Goal: Find contact information: Find contact information

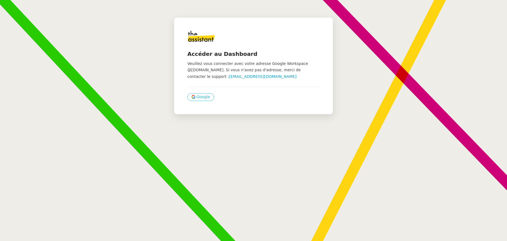
click at [198, 95] on span "Google" at bounding box center [203, 97] width 14 height 6
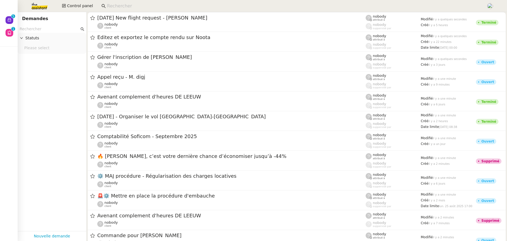
click at [120, 8] on input at bounding box center [294, 5] width 374 height 7
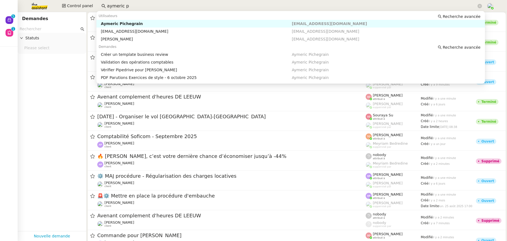
click at [138, 24] on div "Aymeric Pichegrain" at bounding box center [196, 23] width 191 height 5
type input "aymeric p"
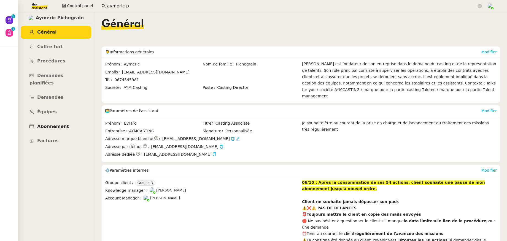
click at [55, 123] on link "Abonnement" at bounding box center [56, 126] width 71 height 13
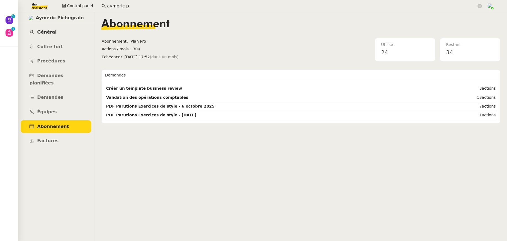
click at [48, 35] on link "Général" at bounding box center [56, 32] width 71 height 13
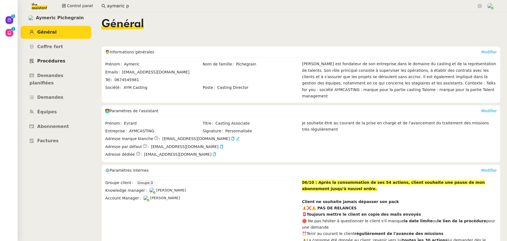
click at [55, 59] on span "Procédures" at bounding box center [51, 60] width 28 height 5
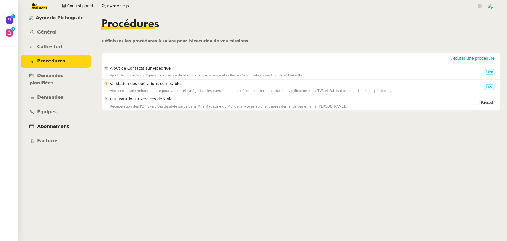
click at [53, 124] on span "Abonnement" at bounding box center [53, 126] width 32 height 5
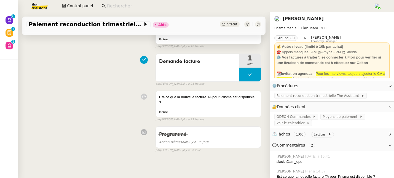
scroll to position [84, 0]
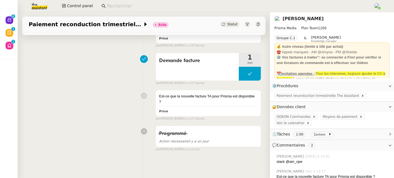
click at [284, 19] on link "David Berrebi" at bounding box center [302, 18] width 41 height 5
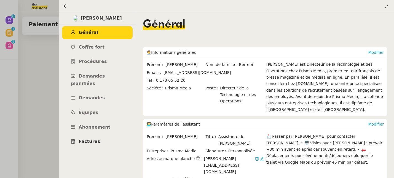
click at [91, 139] on span "Factures" at bounding box center [89, 141] width 21 height 5
click at [65, 6] on icon at bounding box center [66, 6] width 4 height 4
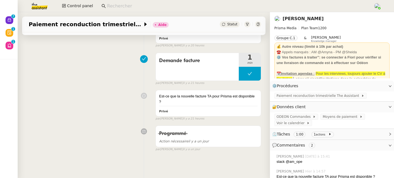
click at [236, 162] on div "Paiement reconduction trimestrielle The Assistant Aide Statut Client David Berr…" at bounding box center [144, 95] width 252 height 166
click at [306, 95] on span "Paiement reconduction trimestrielle The Assistant" at bounding box center [318, 96] width 85 height 6
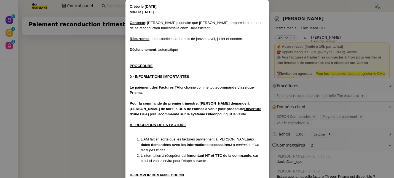
scroll to position [58, 0]
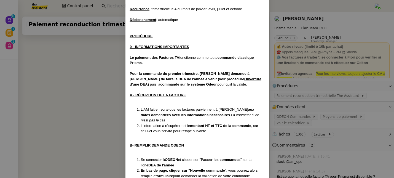
click at [292, 21] on nz-modal-container "Créée le 19/12/2024 MAJ le 13/05/2025 Contexte : David souhaite que Lisa prépar…" at bounding box center [197, 89] width 394 height 178
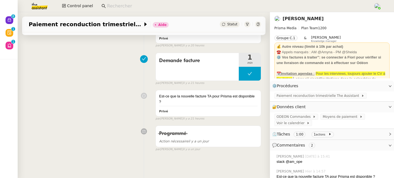
click at [292, 20] on link "[PERSON_NAME]" at bounding box center [302, 18] width 41 height 5
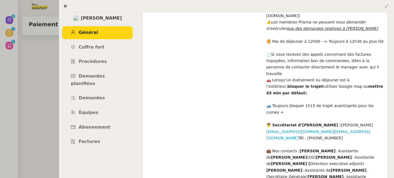
scroll to position [304, 0]
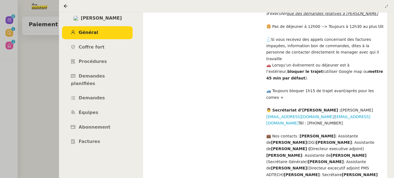
click at [92, 139] on span "Factures" at bounding box center [89, 141] width 21 height 5
click at [58, 71] on div at bounding box center [197, 89] width 394 height 178
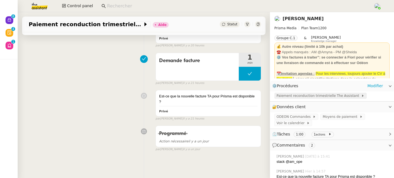
click at [307, 94] on span "Paiement reconduction trimestrielle The Assistant" at bounding box center [318, 96] width 85 height 6
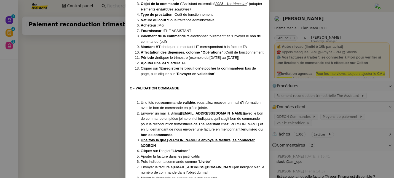
scroll to position [235, 0]
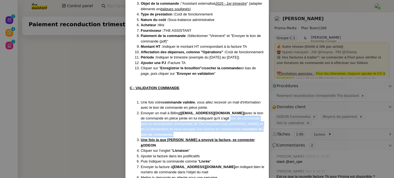
drag, startPoint x: 223, startPoint y: 116, endPoint x: 226, endPoint y: 133, distance: 17.1
click at [226, 133] on li "Envoyer un mail à Billing (billing@team.theassistant.com) avec le bon de comman…" at bounding box center [202, 123] width 123 height 27
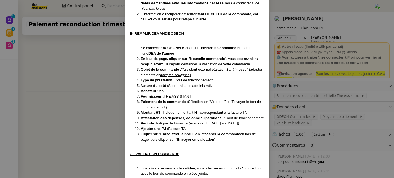
scroll to position [122, 0]
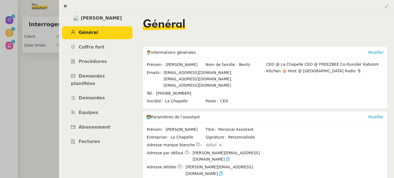
scroll to position [107, 0]
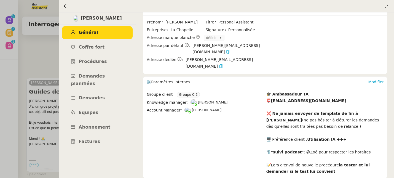
click at [69, 3] on div at bounding box center [66, 6] width 7 height 7
click at [68, 6] on div at bounding box center [66, 6] width 7 height 7
click at [67, 6] on icon at bounding box center [66, 6] width 4 height 4
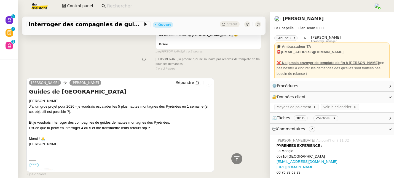
click at [125, 7] on input at bounding box center [237, 5] width 261 height 7
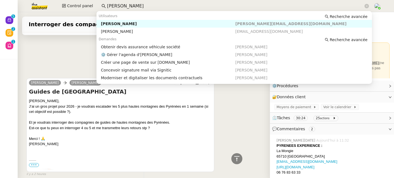
click at [120, 23] on div "Isabelle Arnaud" at bounding box center [168, 23] width 134 height 5
type input "isabelle arnaud"
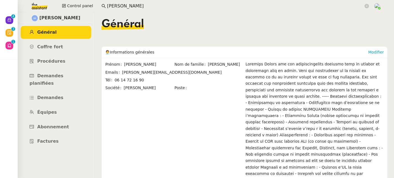
scroll to position [1, 0]
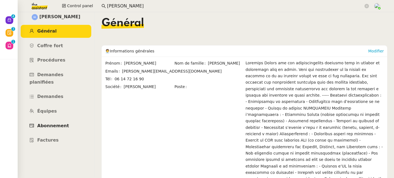
click at [56, 123] on span "Abonnement" at bounding box center [53, 125] width 32 height 5
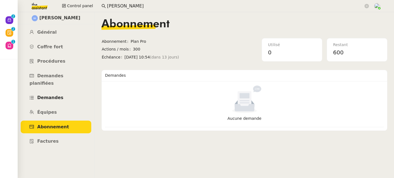
click at [50, 94] on link "Demandes" at bounding box center [56, 97] width 71 height 13
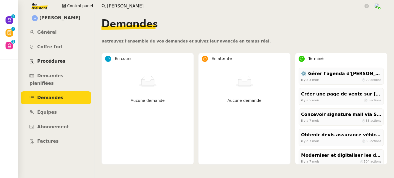
click at [48, 60] on span "Procédures" at bounding box center [51, 60] width 28 height 5
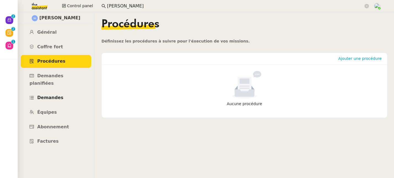
click at [52, 95] on span "Demandes" at bounding box center [50, 97] width 26 height 5
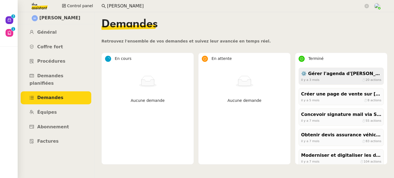
click at [331, 83] on div "⚙️ Gérer l'agenda d'Isabelle il y a 3 mois ⏱ 20 actions" at bounding box center [340, 76] width 85 height 17
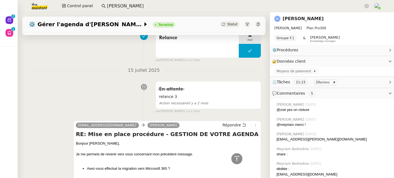
scroll to position [465, 0]
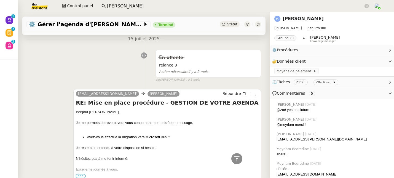
click at [303, 18] on link "Isabelle Arnaud" at bounding box center [302, 18] width 41 height 5
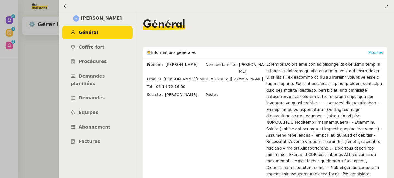
click at [84, 35] on span "Général" at bounding box center [88, 32] width 19 height 5
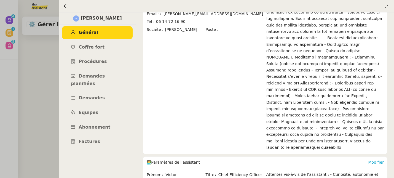
scroll to position [97, 0]
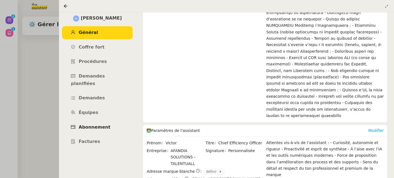
click at [87, 124] on span "Abonnement" at bounding box center [95, 126] width 32 height 5
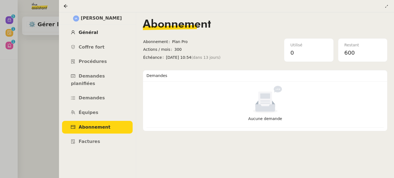
click at [88, 35] on span "Général" at bounding box center [88, 32] width 19 height 5
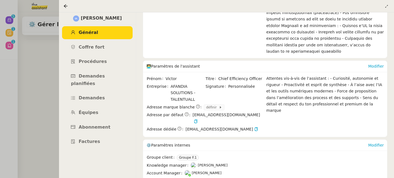
scroll to position [178, 0]
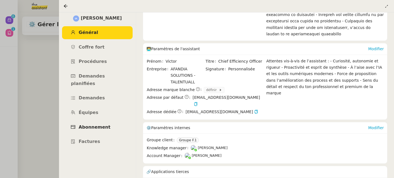
click at [103, 124] on span "Abonnement" at bounding box center [95, 126] width 32 height 5
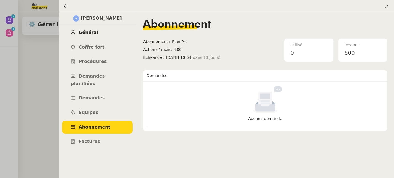
click at [84, 34] on span "Général" at bounding box center [88, 32] width 19 height 5
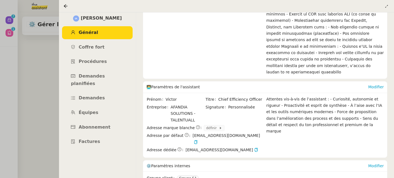
scroll to position [178, 0]
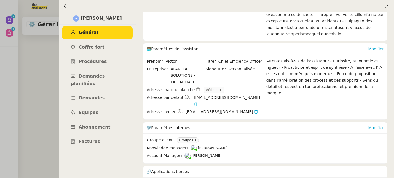
click at [198, 102] on icon "button" at bounding box center [196, 104] width 4 height 4
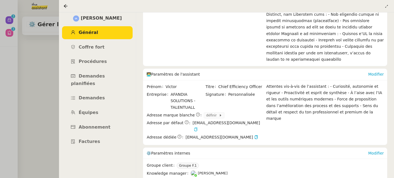
scroll to position [133, 0]
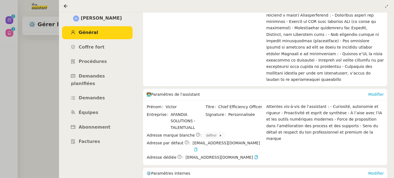
click at [198, 147] on icon "button" at bounding box center [196, 149] width 4 height 4
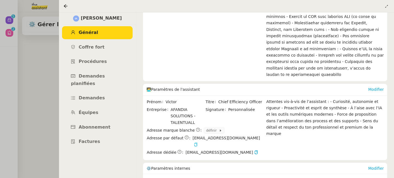
scroll to position [144, 0]
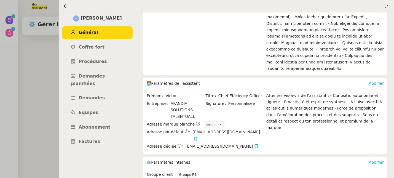
click at [198, 136] on icon "button" at bounding box center [196, 138] width 4 height 4
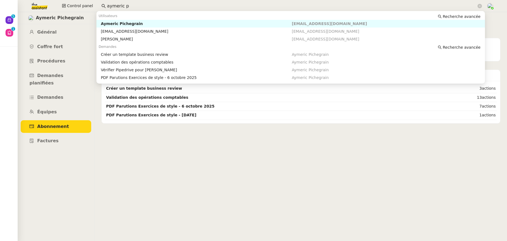
click at [85, 3] on div "Control panel aymeric p" at bounding box center [254, 6] width 480 height 12
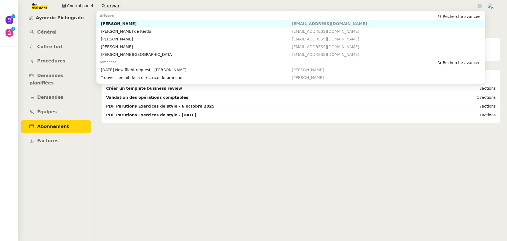
click at [117, 23] on div "[PERSON_NAME]" at bounding box center [196, 23] width 191 height 5
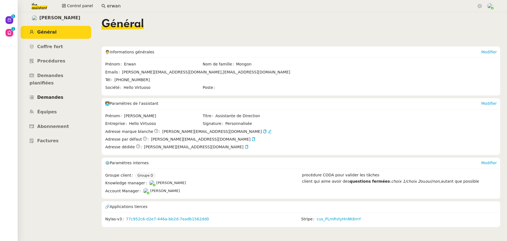
click at [52, 95] on span "Demandes" at bounding box center [50, 97] width 26 height 5
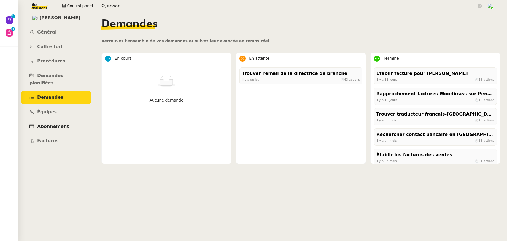
click at [51, 124] on span "Abonnement" at bounding box center [53, 126] width 32 height 5
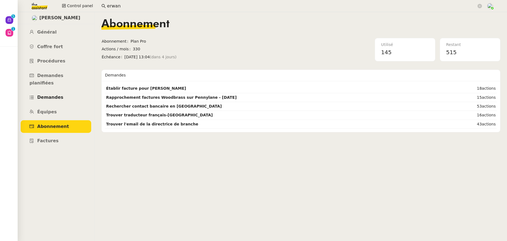
click at [53, 95] on span "Demandes" at bounding box center [50, 97] width 26 height 5
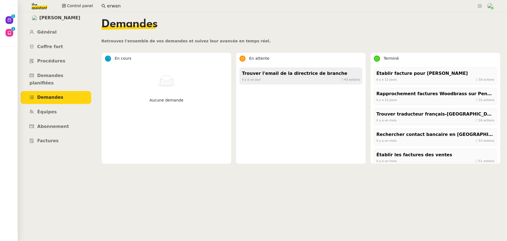
click at [269, 74] on div "Trouver l'email de la directrice de branche" at bounding box center [301, 73] width 118 height 7
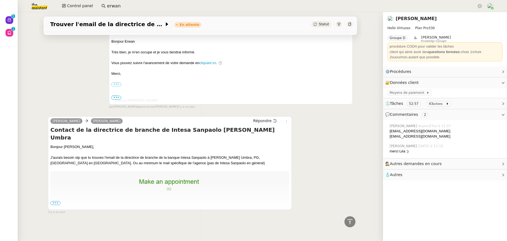
scroll to position [81, 0]
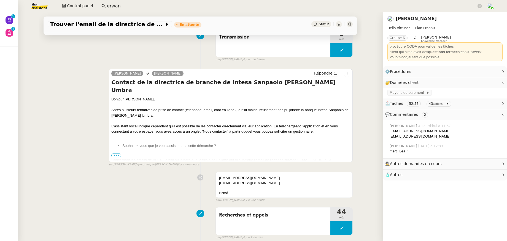
click at [415, 19] on link "[PERSON_NAME]" at bounding box center [416, 18] width 41 height 5
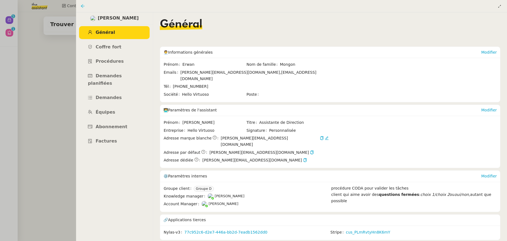
click at [85, 6] on div at bounding box center [83, 6] width 7 height 7
click at [82, 7] on icon at bounding box center [83, 6] width 4 height 4
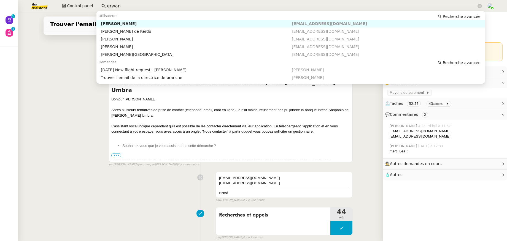
drag, startPoint x: 111, startPoint y: 6, endPoint x: 119, endPoint y: 7, distance: 8.1
click at [110, 6] on input "erwan" at bounding box center [292, 5] width 370 height 7
click at [122, 7] on input "erwan" at bounding box center [292, 5] width 370 height 7
click at [138, 32] on div "Erwan Coatnoan de Kerdu" at bounding box center [196, 31] width 191 height 5
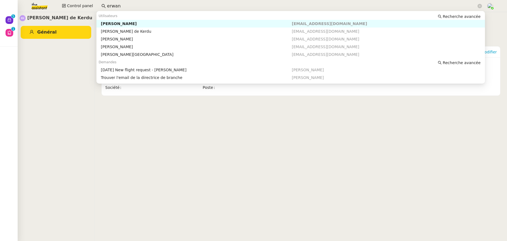
click at [126, 7] on input "erwan" at bounding box center [292, 5] width 370 height 7
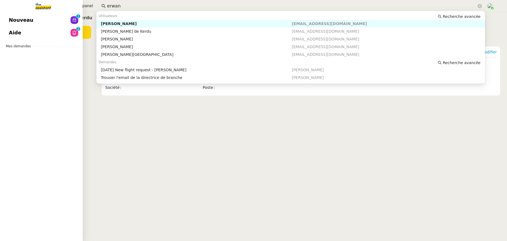
click at [14, 20] on span "Nouveau" at bounding box center [21, 20] width 25 height 8
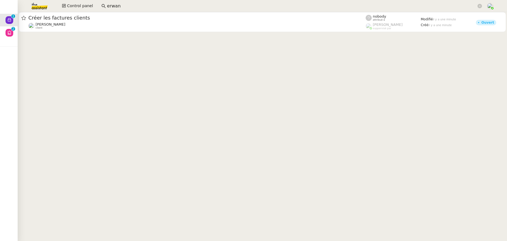
drag, startPoint x: 99, startPoint y: 5, endPoint x: 96, endPoint y: 4, distance: 3.6
click at [98, 4] on nz-input-group "erwan" at bounding box center [291, 6] width 387 height 8
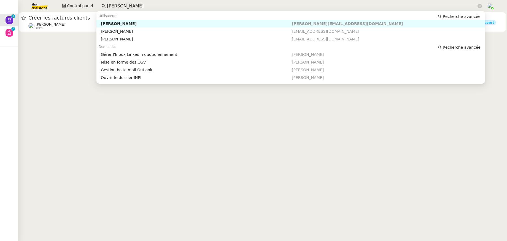
click at [132, 22] on div "[PERSON_NAME]" at bounding box center [196, 23] width 191 height 5
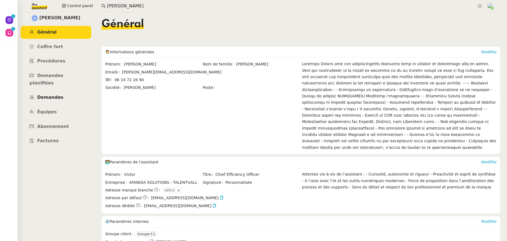
click at [37, 94] on link "Demandes" at bounding box center [56, 97] width 71 height 13
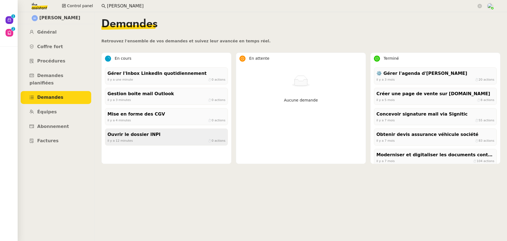
click at [154, 139] on div "il y a 12 minutes ⏱ 0 actions" at bounding box center [166, 140] width 118 height 5
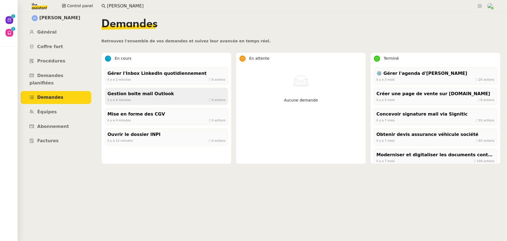
click at [136, 91] on div "Gestion boite mail Outlook" at bounding box center [166, 93] width 118 height 7
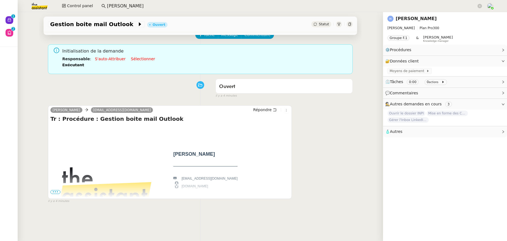
scroll to position [69, 0]
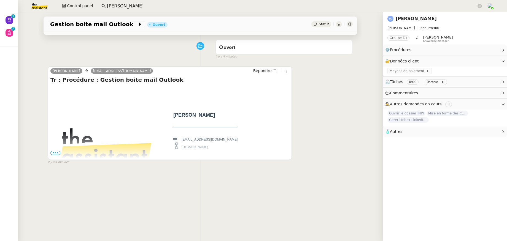
click at [57, 154] on span "•••" at bounding box center [55, 153] width 10 height 4
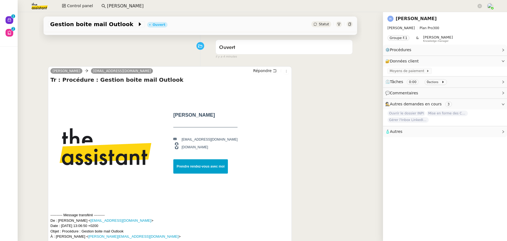
scroll to position [181, 0]
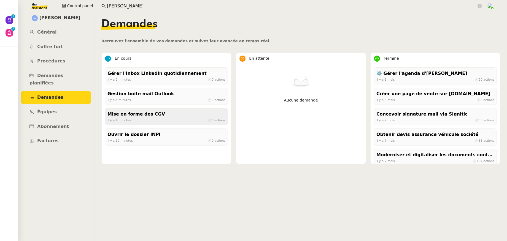
click at [130, 114] on div "Mise en forme des CGV" at bounding box center [166, 114] width 118 height 7
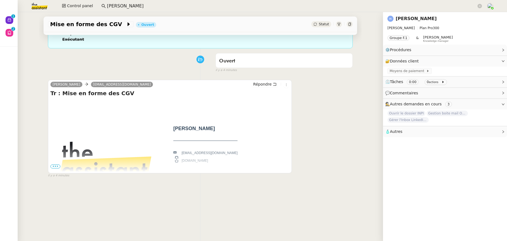
scroll to position [74, 0]
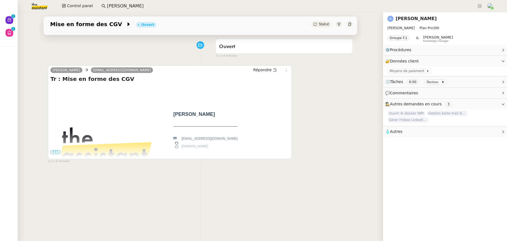
click at [55, 150] on span "•••" at bounding box center [55, 152] width 10 height 4
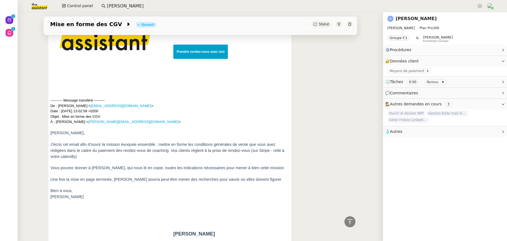
scroll to position [0, 0]
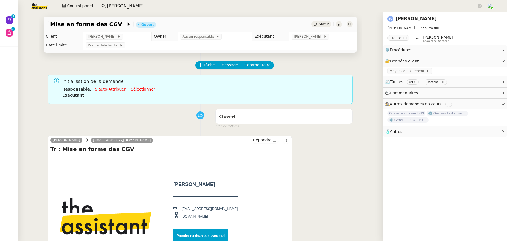
click at [408, 18] on link "Isabelle Arnaud" at bounding box center [416, 18] width 41 height 5
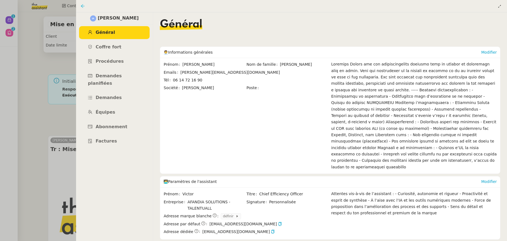
click at [84, 7] on icon at bounding box center [82, 6] width 4 height 4
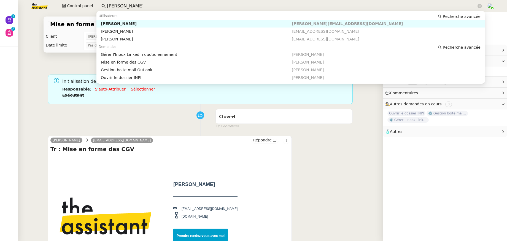
drag, startPoint x: 126, startPoint y: 5, endPoint x: 96, endPoint y: 5, distance: 30.0
click at [96, 5] on div "Control panel isabelle ar" at bounding box center [254, 6] width 480 height 12
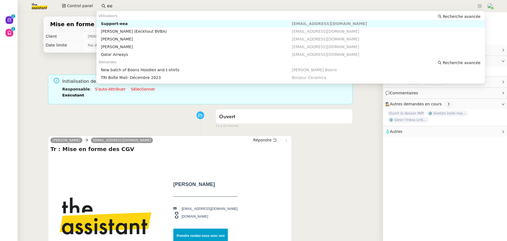
type input "e"
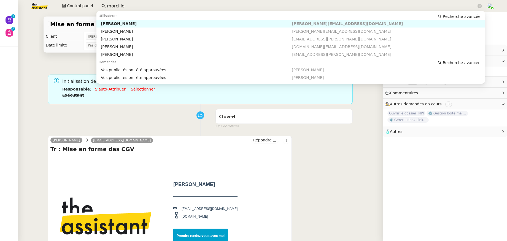
click at [111, 24] on div "Anthony Morcillo" at bounding box center [196, 23] width 191 height 5
type input "morcillo"
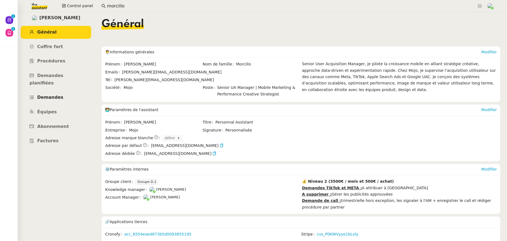
click at [53, 95] on span "Demandes" at bounding box center [50, 97] width 26 height 5
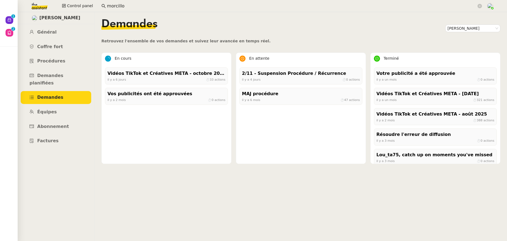
scroll to position [358, 0]
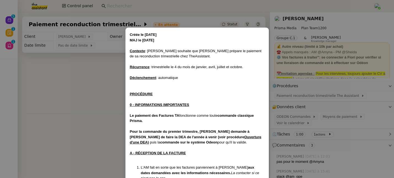
scroll to position [169, 0]
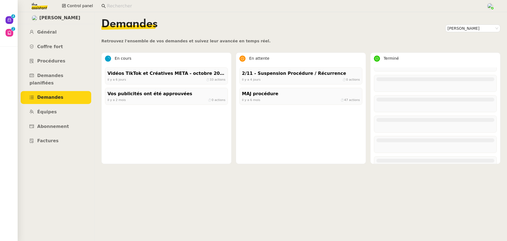
scroll to position [1990, 0]
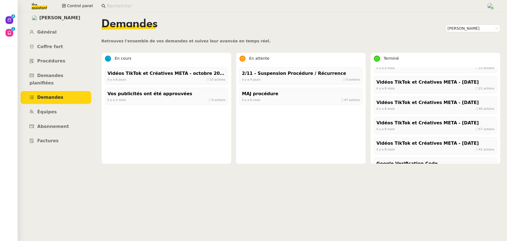
click at [137, 6] on input at bounding box center [294, 5] width 374 height 7
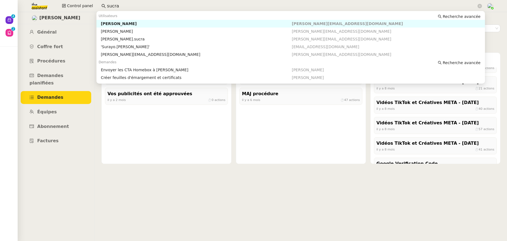
click at [130, 21] on div "[PERSON_NAME]" at bounding box center [196, 23] width 191 height 5
type input "sucra"
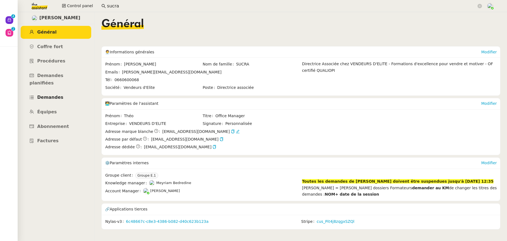
click at [46, 95] on span "Demandes" at bounding box center [50, 97] width 26 height 5
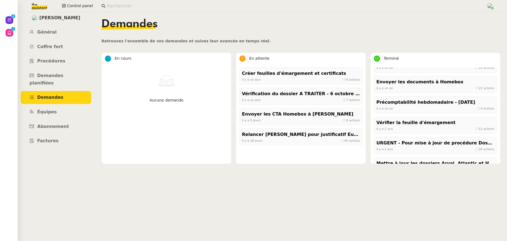
scroll to position [5545, 0]
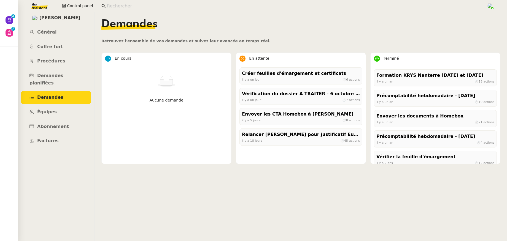
click at [38, 8] on img at bounding box center [35, 6] width 43 height 12
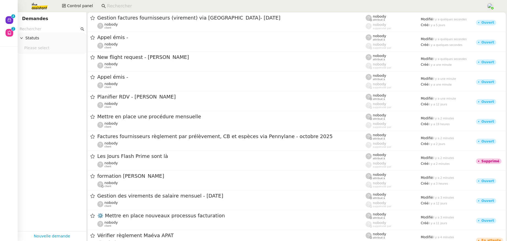
click at [49, 27] on input "text" at bounding box center [50, 29] width 60 height 6
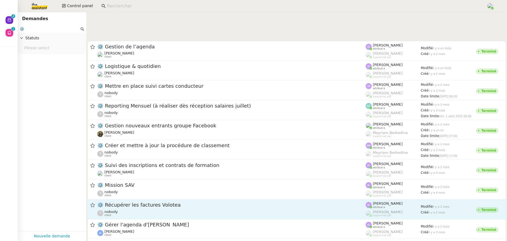
scroll to position [656, 0]
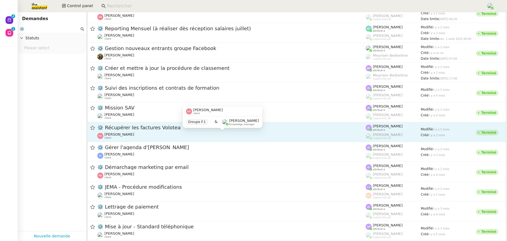
click at [152, 134] on div "Franck Giraschi client" at bounding box center [231, 136] width 268 height 7
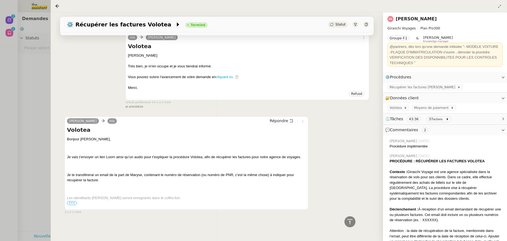
scroll to position [1559, 0]
click at [471, 120] on span "⏲️ Tâches 43:36 37 actions" at bounding box center [440, 119] width 111 height 6
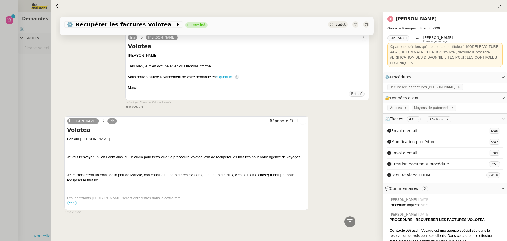
scroll to position [1555, 0]
click at [31, 29] on div at bounding box center [253, 120] width 507 height 241
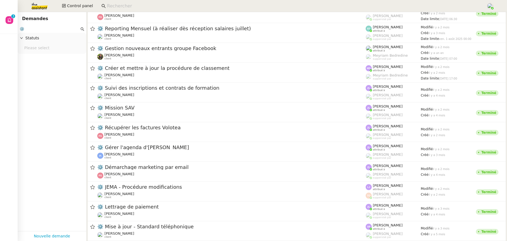
click at [47, 28] on input "⚙️" at bounding box center [50, 29] width 60 height 6
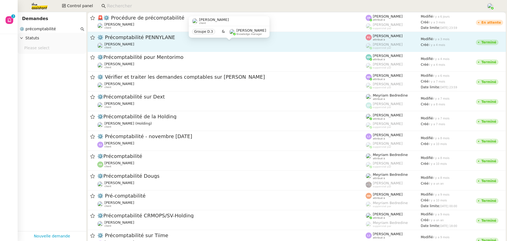
type input "⚙️ précomptabilité"
click at [138, 43] on div "Paul WEIBEL client" at bounding box center [231, 45] width 268 height 7
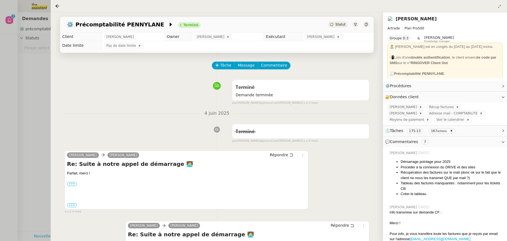
click at [407, 18] on link "Paul WEIBEL" at bounding box center [416, 18] width 41 height 5
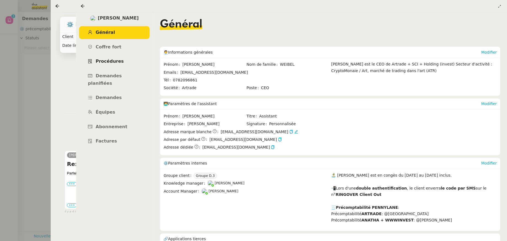
click at [107, 62] on span "Procédures" at bounding box center [110, 61] width 28 height 5
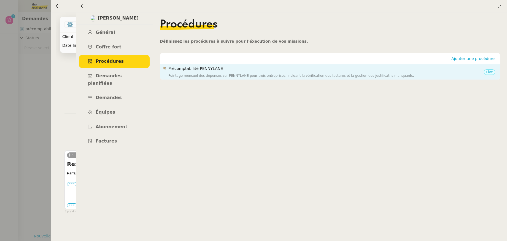
click at [211, 72] on div "Précomptabilité PENNYLANE Pointage mensuel des dépenses sur PENNYLANE pour troi…" at bounding box center [326, 72] width 316 height 13
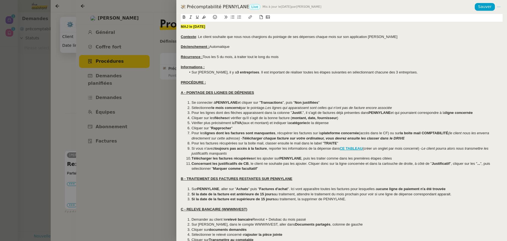
click at [95, 8] on div at bounding box center [253, 120] width 507 height 241
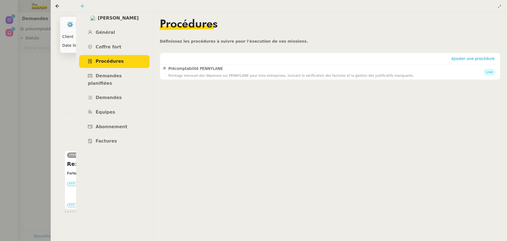
click at [83, 7] on icon at bounding box center [82, 6] width 4 height 4
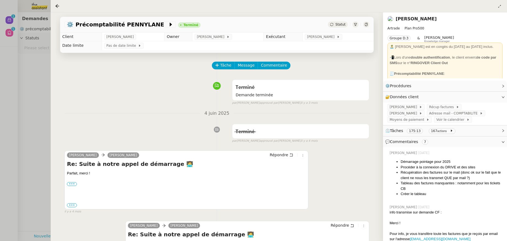
click at [59, 9] on div at bounding box center [58, 6] width 7 height 7
click at [58, 7] on icon at bounding box center [57, 6] width 4 height 4
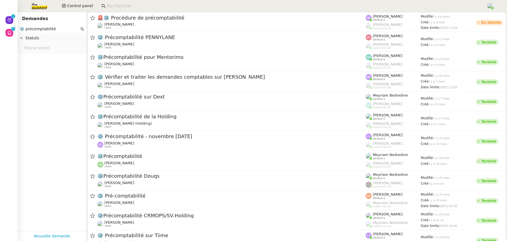
click at [137, 6] on input at bounding box center [294, 5] width 374 height 7
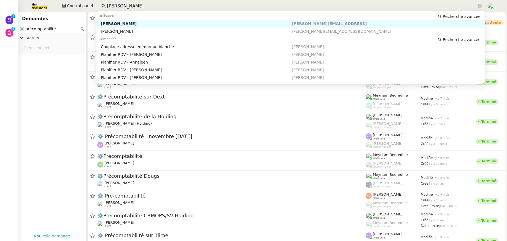
click at [140, 22] on div "Maurice N'Diaye" at bounding box center [196, 23] width 191 height 5
type input "MAURICE N"
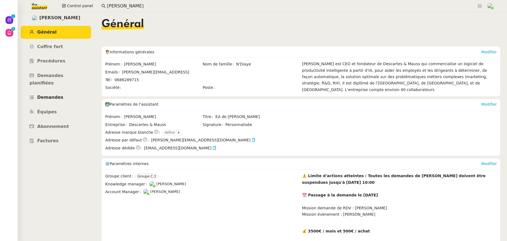
click at [51, 95] on span "Demandes" at bounding box center [50, 97] width 26 height 5
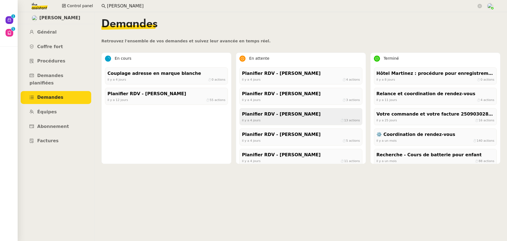
scroll to position [107, 0]
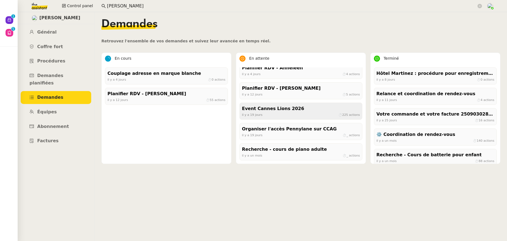
click at [286, 112] on div "Event Cannes Lions 2026" at bounding box center [301, 108] width 118 height 7
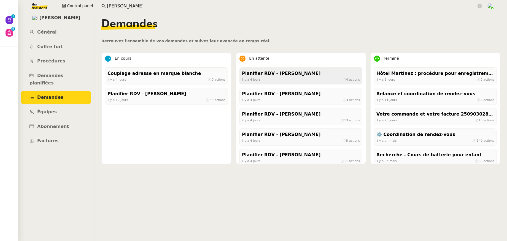
click at [263, 75] on div "Planifier RDV - Cynthia" at bounding box center [301, 73] width 118 height 7
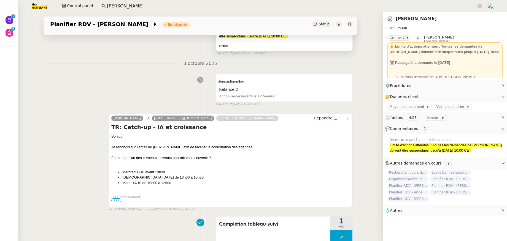
scroll to position [86, 0]
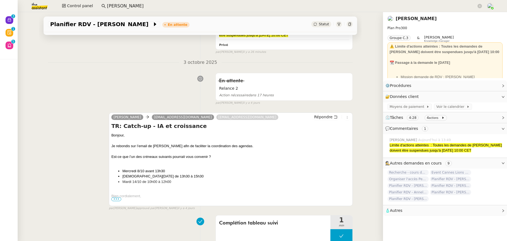
click at [402, 20] on link "Maurice N'Diaye" at bounding box center [416, 18] width 41 height 5
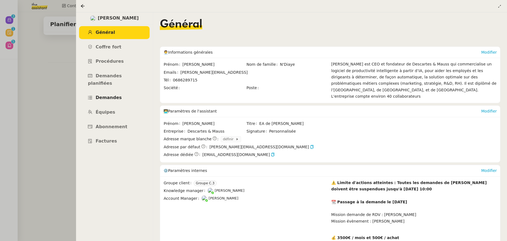
click at [108, 95] on span "Demandes" at bounding box center [109, 97] width 26 height 5
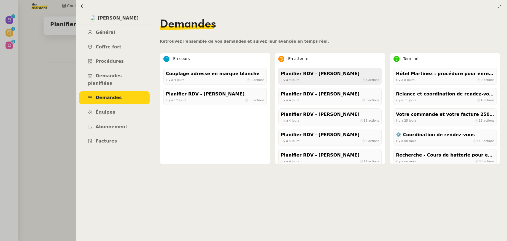
click at [305, 77] on div "Planifier RDV - Cynthia" at bounding box center [330, 73] width 98 height 7
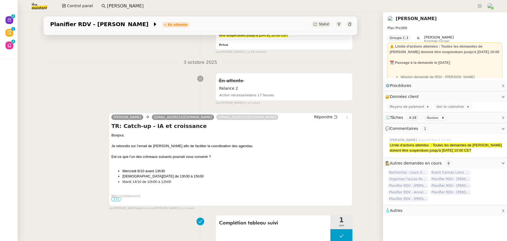
click at [401, 18] on link "Maurice N'Diaye" at bounding box center [416, 18] width 41 height 5
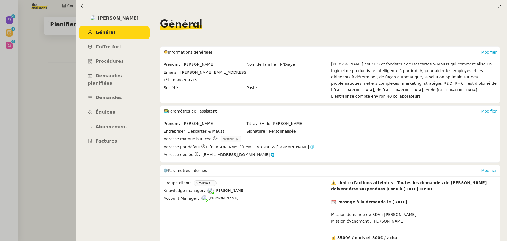
click at [311, 145] on icon "button" at bounding box center [312, 147] width 3 height 4
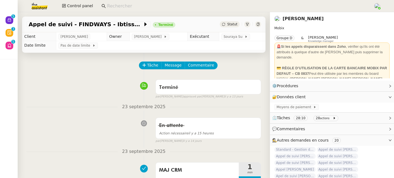
click at [139, 7] on input at bounding box center [237, 5] width 261 height 7
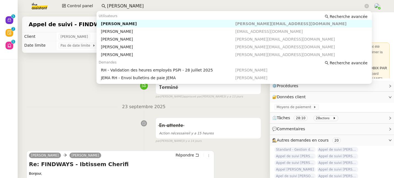
click at [144, 25] on div "[PERSON_NAME]" at bounding box center [168, 23] width 134 height 5
type input "[PERSON_NAME]"
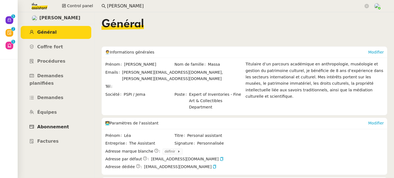
click at [55, 123] on link "Abonnement" at bounding box center [56, 126] width 71 height 13
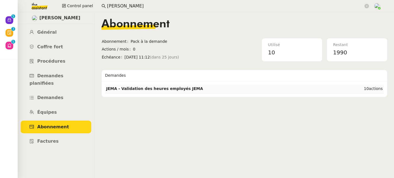
click at [131, 87] on strong "JEMA - Validation des heures employés JEMA" at bounding box center [154, 88] width 97 height 4
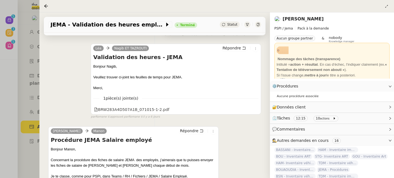
scroll to position [66, 0]
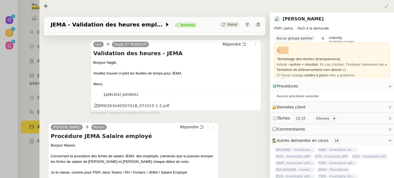
click at [291, 19] on link "[PERSON_NAME]" at bounding box center [302, 18] width 41 height 5
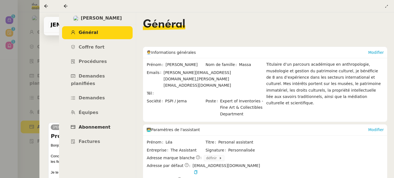
click at [103, 124] on span "Abonnement" at bounding box center [95, 126] width 32 height 5
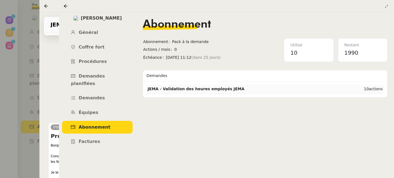
click at [223, 92] on td "JEMA - Validation des heures employés JEMA" at bounding box center [244, 89] width 196 height 9
click at [91, 95] on span "Demandes" at bounding box center [92, 97] width 26 height 5
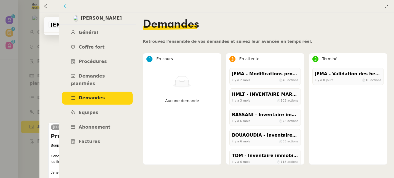
click at [66, 7] on icon at bounding box center [65, 6] width 4 height 4
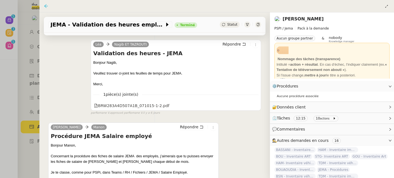
click at [47, 7] on icon at bounding box center [46, 6] width 4 height 4
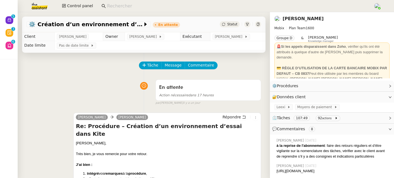
click at [120, 6] on input at bounding box center [237, 5] width 261 height 7
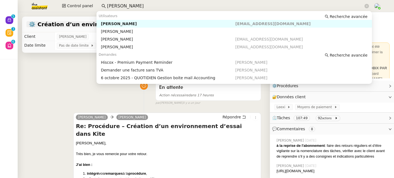
click at [129, 23] on div "Fanny Eyraud" at bounding box center [168, 23] width 134 height 5
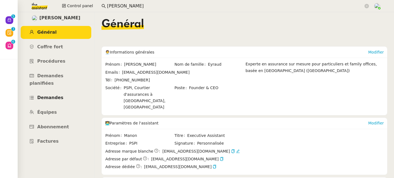
click at [56, 95] on span "Demandes" at bounding box center [50, 97] width 26 height 5
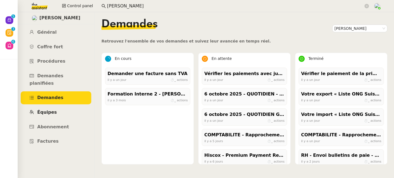
click at [53, 109] on span "Équipes" at bounding box center [47, 111] width 20 height 5
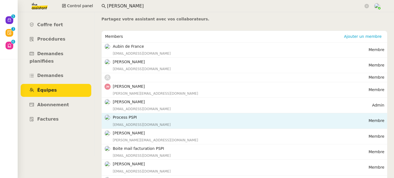
scroll to position [46, 0]
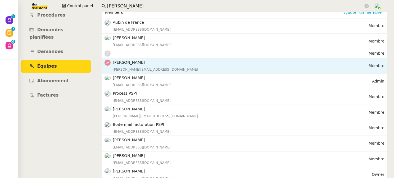
click at [128, 69] on div "johanna@pspi.ch" at bounding box center [241, 70] width 256 height 6
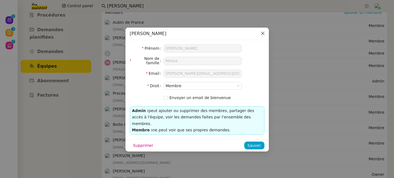
click at [262, 34] on icon "Close" at bounding box center [262, 33] width 3 height 3
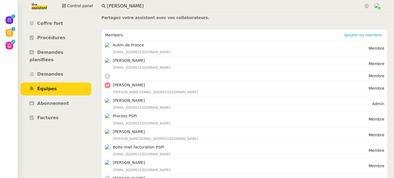
scroll to position [0, 0]
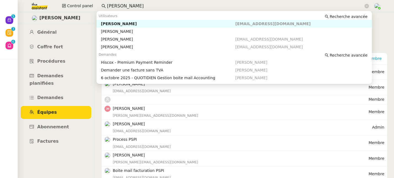
drag, startPoint x: 131, startPoint y: 6, endPoint x: 101, endPoint y: 5, distance: 29.5
click at [101, 5] on nz-input-group "fanny ey" at bounding box center [234, 6] width 273 height 8
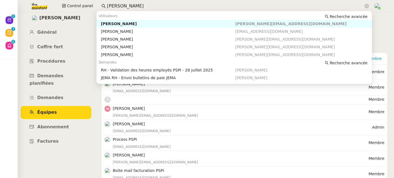
click at [117, 23] on div "Johanna Massa" at bounding box center [168, 23] width 134 height 5
type input "johanna"
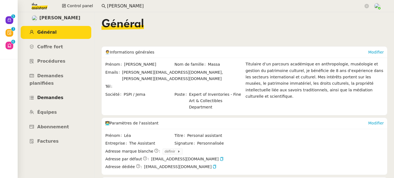
click at [47, 95] on span "Demandes" at bounding box center [50, 97] width 26 height 5
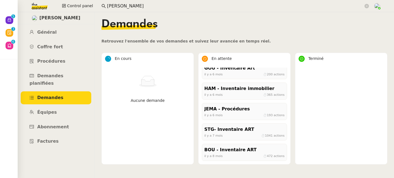
scroll to position [269, 0]
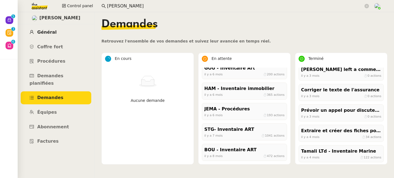
click at [48, 32] on span "Général" at bounding box center [46, 31] width 19 height 5
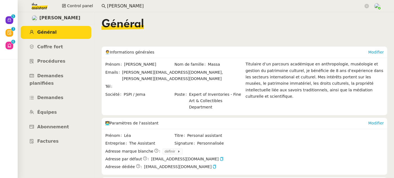
click at [129, 8] on input "johanna" at bounding box center [235, 5] width 256 height 7
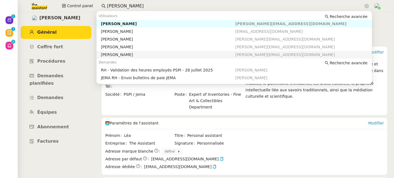
click at [136, 53] on div "Johanna Massa" at bounding box center [168, 54] width 134 height 5
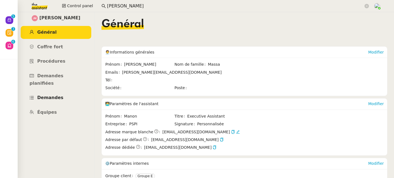
click at [53, 95] on span "Demandes" at bounding box center [50, 97] width 26 height 5
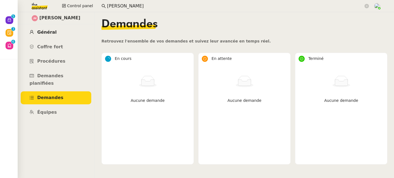
click at [51, 31] on span "Général" at bounding box center [46, 31] width 19 height 5
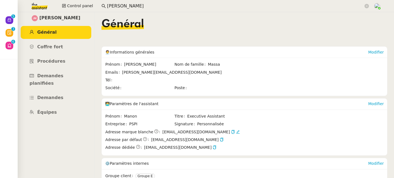
click at [148, 72] on span "johanna@pspi.ch" at bounding box center [171, 72] width 99 height 4
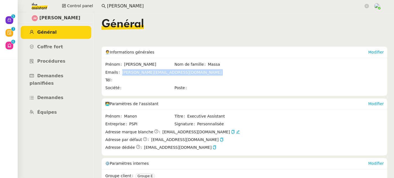
click at [148, 72] on span "johanna@pspi.ch" at bounding box center [171, 72] width 99 height 4
copy span "johanna@pspi.ch"
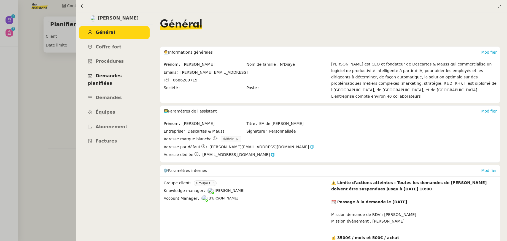
scroll to position [86, 0]
click at [111, 95] on span "Demandes" at bounding box center [109, 97] width 26 height 5
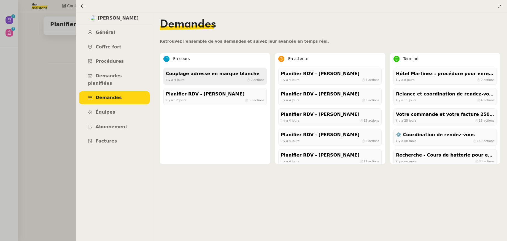
click at [190, 80] on div "[DATE] ⏱ 0 actions" at bounding box center [215, 79] width 98 height 5
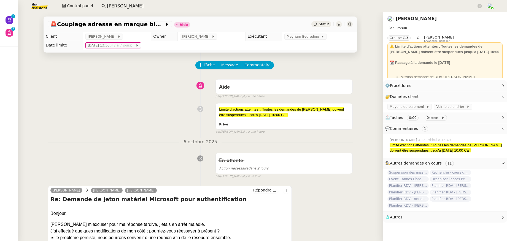
click at [402, 17] on link "[PERSON_NAME]" at bounding box center [416, 18] width 41 height 5
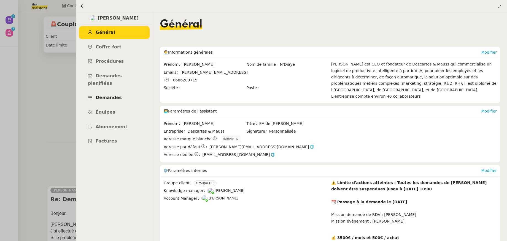
click at [113, 95] on span "Demandes" at bounding box center [109, 97] width 26 height 5
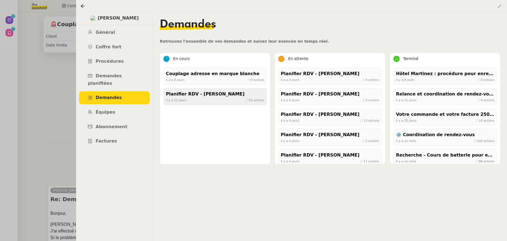
click at [182, 99] on span "il y a 12 jours" at bounding box center [176, 100] width 20 height 4
